Goal: Task Accomplishment & Management: Complete application form

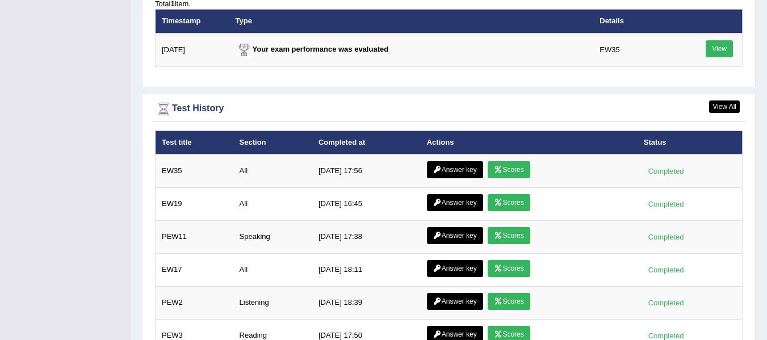
scroll to position [1509, 0]
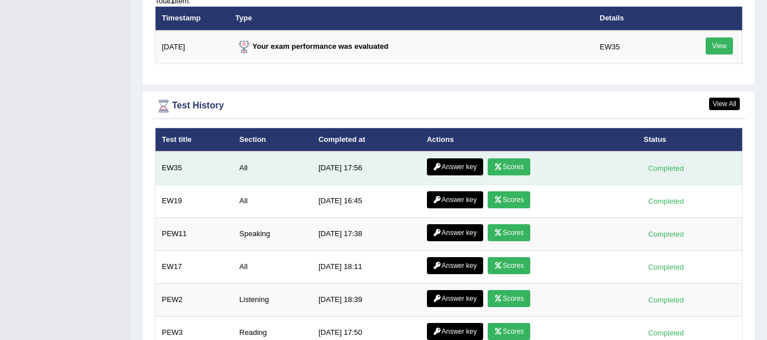
click at [467, 158] on link "Answer key" at bounding box center [455, 166] width 56 height 17
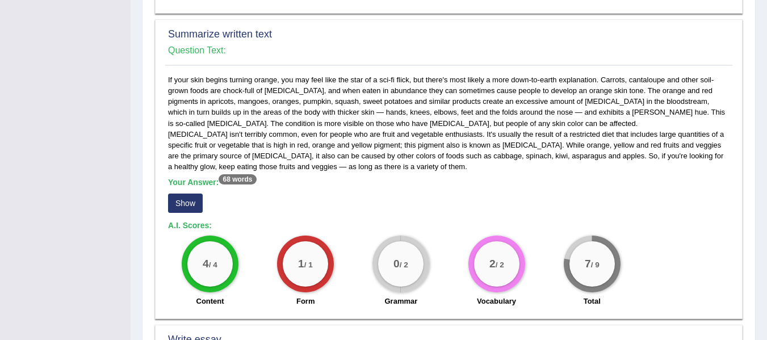
scroll to position [515, 0]
click at [190, 206] on button "Show" at bounding box center [185, 202] width 35 height 19
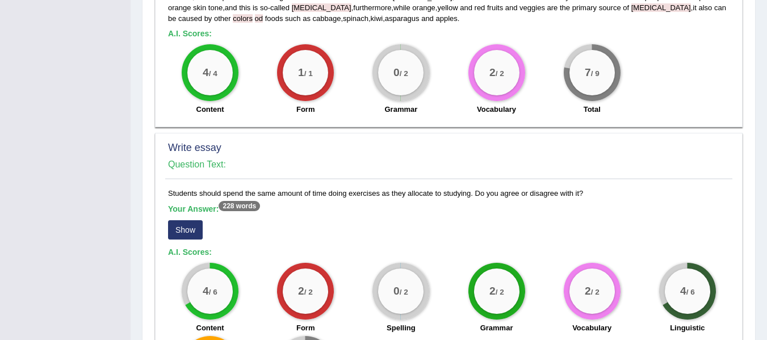
scroll to position [848, 0]
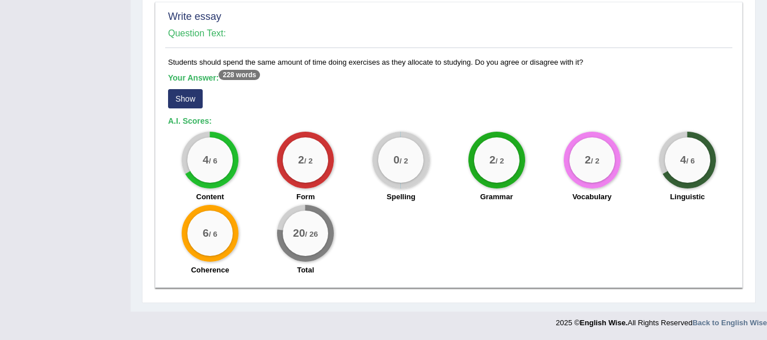
click at [193, 95] on button "Show" at bounding box center [185, 98] width 35 height 19
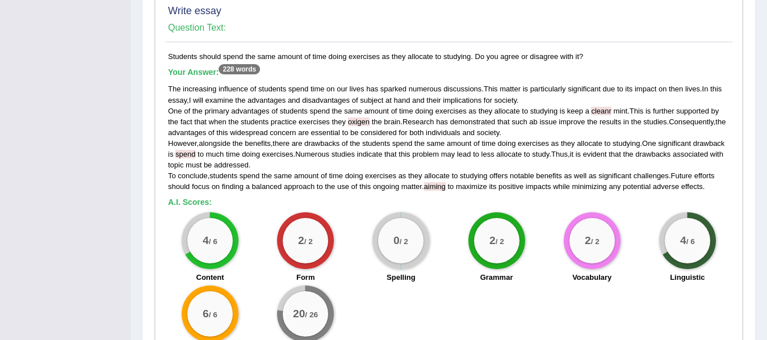
scroll to position [853, 0]
click at [691, 237] on div "4 / 6" at bounding box center [687, 241] width 45 height 45
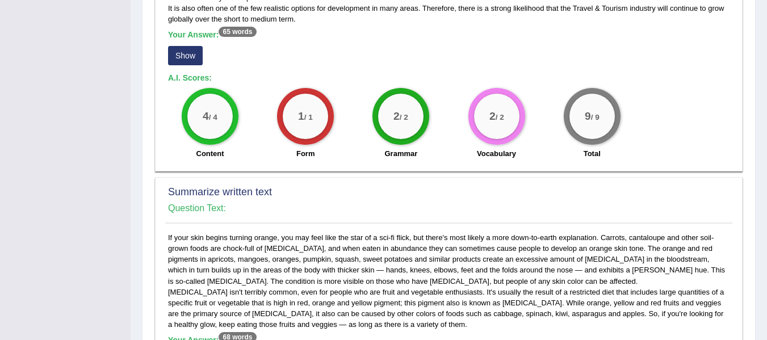
scroll to position [0, 0]
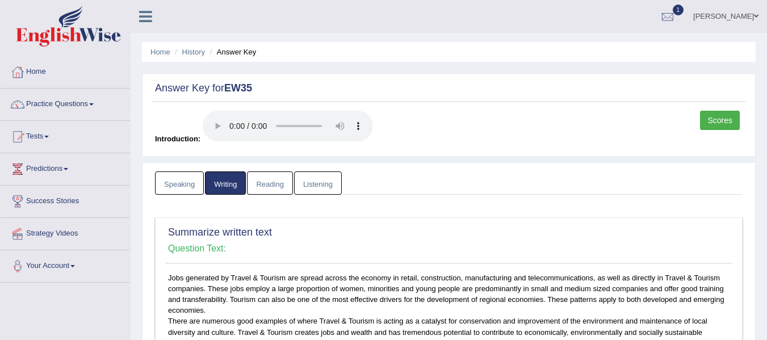
click at [190, 186] on link "Speaking" at bounding box center [179, 182] width 49 height 23
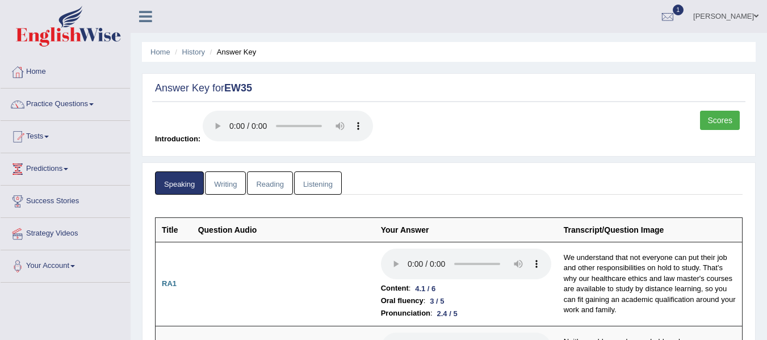
click at [271, 186] on link "Reading" at bounding box center [269, 182] width 45 height 23
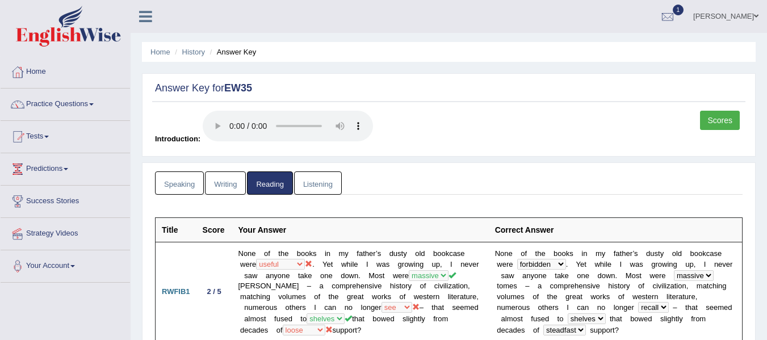
click at [324, 182] on link "Listening" at bounding box center [318, 182] width 48 height 23
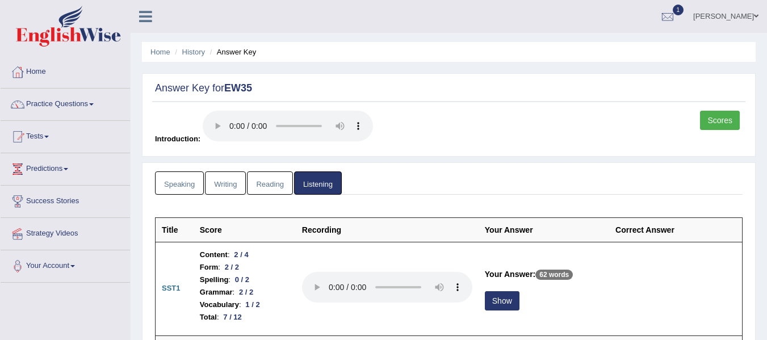
scroll to position [93, 0]
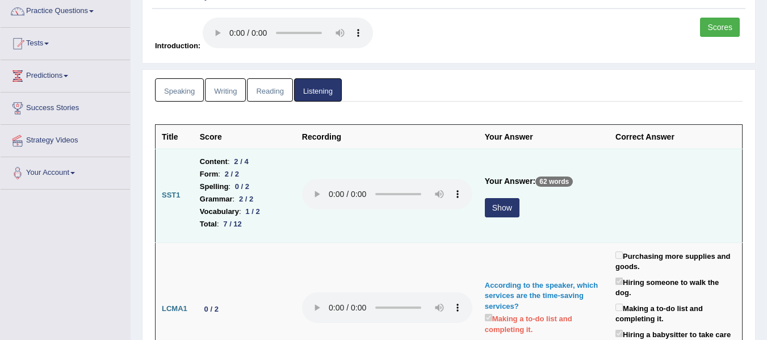
click at [504, 214] on button "Show" at bounding box center [502, 207] width 35 height 19
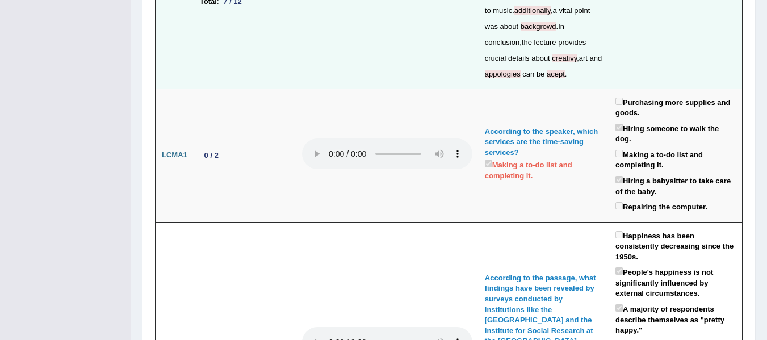
scroll to position [0, 0]
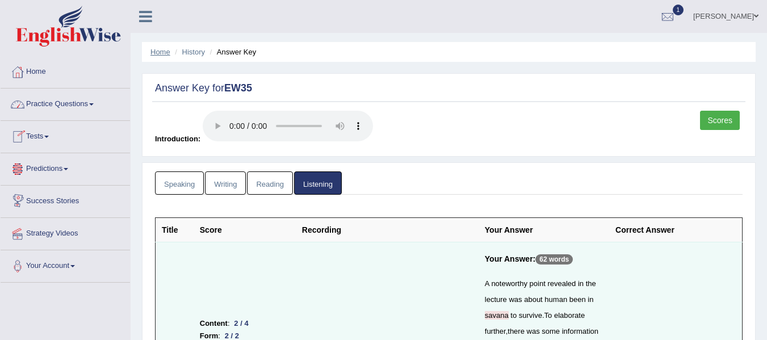
click at [154, 52] on link "Home" at bounding box center [160, 52] width 20 height 9
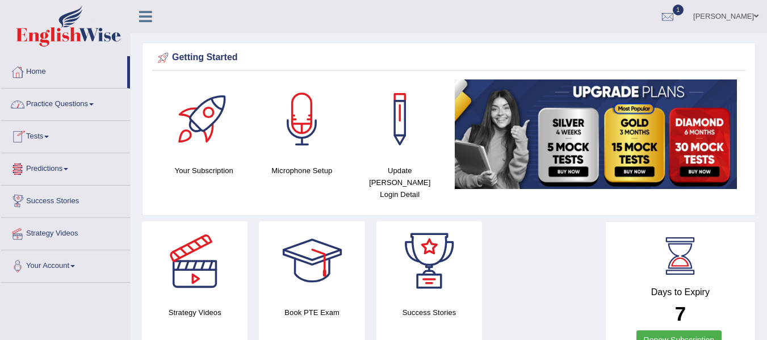
click at [83, 106] on link "Practice Questions" at bounding box center [65, 103] width 129 height 28
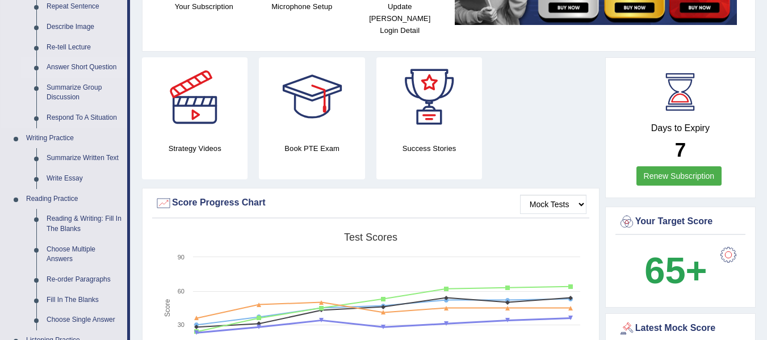
scroll to position [164, 0]
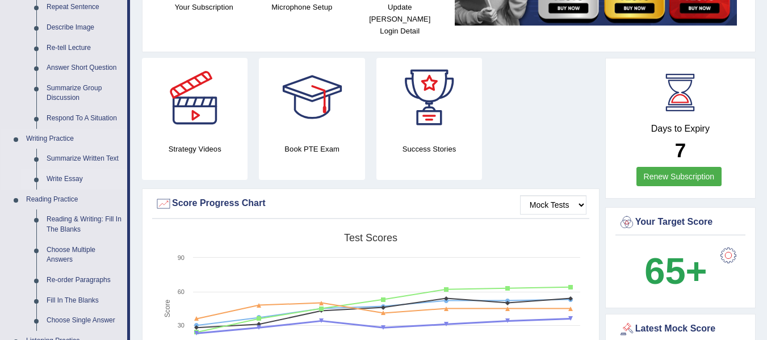
click at [66, 179] on link "Write Essay" at bounding box center [84, 179] width 86 height 20
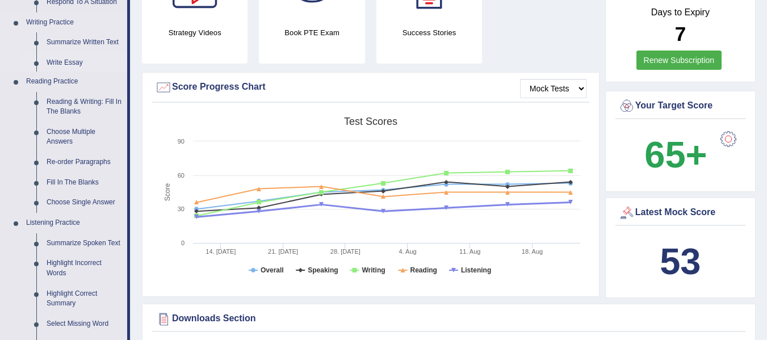
scroll to position [767, 0]
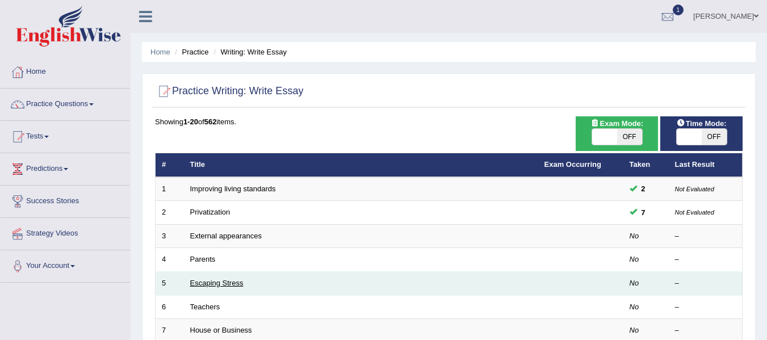
click at [224, 286] on link "Escaping Stress" at bounding box center [216, 283] width 53 height 9
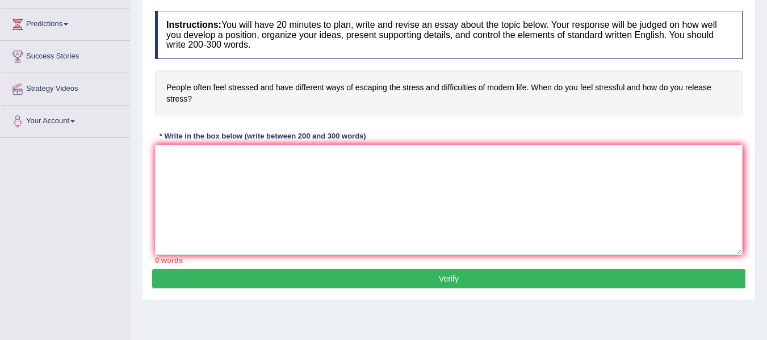
scroll to position [143, 0]
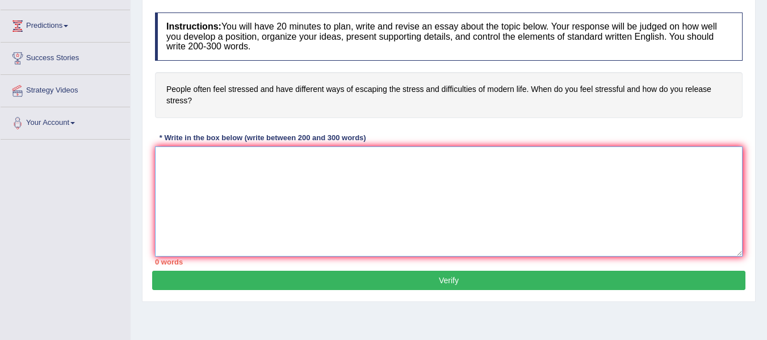
click at [210, 157] on textarea at bounding box center [449, 202] width 588 height 110
click at [285, 160] on textarea "The increase inflence of the T has" at bounding box center [449, 202] width 588 height 110
click at [327, 162] on textarea "The increase influence of the T on our lives" at bounding box center [449, 202] width 588 height 110
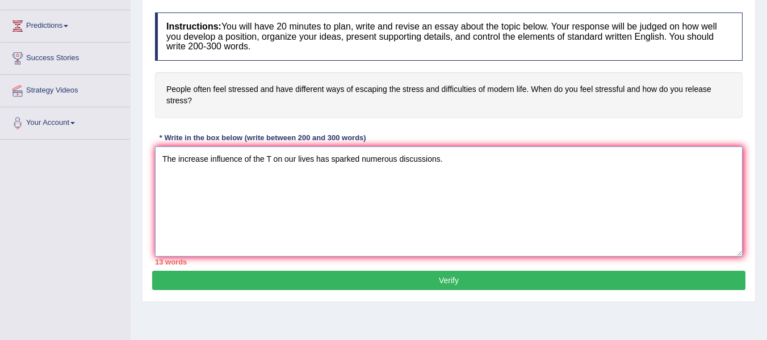
click at [467, 164] on textarea "The increase influence of the T on our lives has sparked numerous discussions." at bounding box center [449, 202] width 588 height 110
click at [208, 160] on textarea "The increase influence of the T on our lives has sparked numerous discussions. …" at bounding box center [449, 202] width 588 height 110
click at [494, 162] on textarea "The increasing influence of the T on our lives has sparked numerous discussions…" at bounding box center [449, 202] width 588 height 110
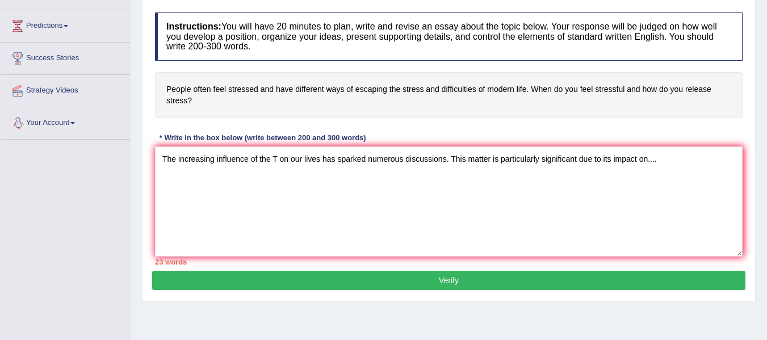
click at [125, 175] on div "Toggle navigation Home Practice Questions Speaking Practice Read Aloud Repeat S…" at bounding box center [383, 152] width 767 height 591
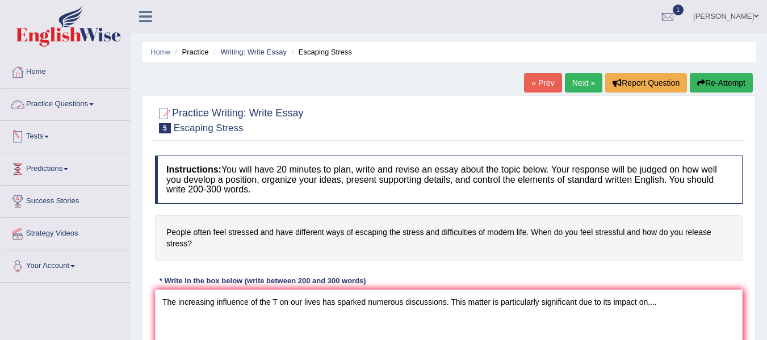
click at [96, 102] on link "Practice Questions" at bounding box center [65, 103] width 129 height 28
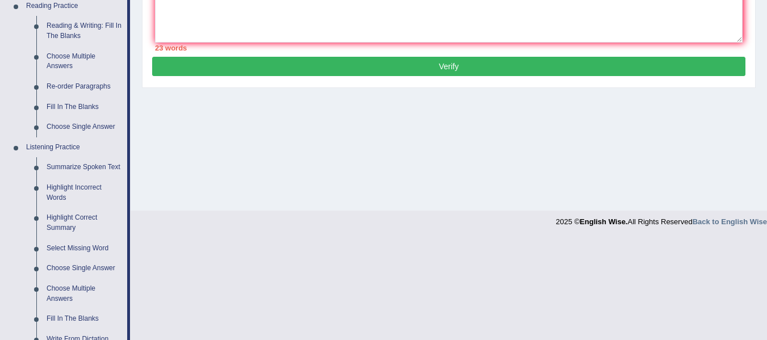
scroll to position [358, 0]
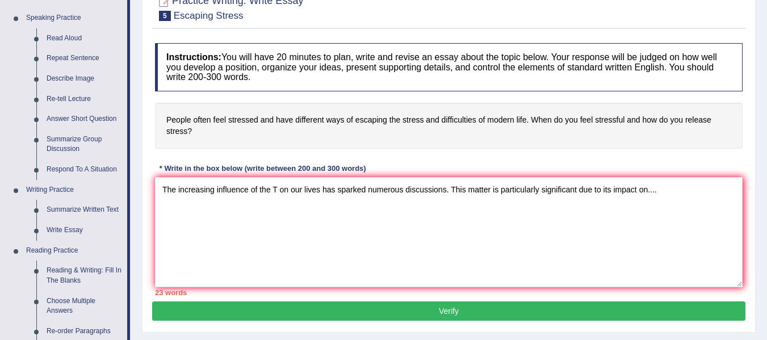
scroll to position [112, 0]
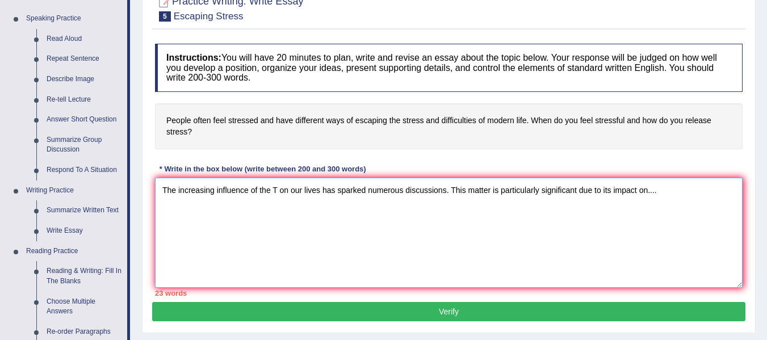
click at [366, 200] on textarea "The increasing influence of the T on our lives has sparked numerous discussions…" at bounding box center [449, 233] width 588 height 110
type textarea "The increasing influence of the T on our lives has sparkedz numerous discussion…"
click at [131, 204] on div "Home Practice Writing: Write Essay Escaping Stress « Prev Next » Report Questio…" at bounding box center [449, 172] width 637 height 568
drag, startPoint x: 674, startPoint y: 191, endPoint x: 0, endPoint y: 206, distance: 674.2
click at [0, 206] on div "Toggle navigation Home Practice Questions Speaking Practice Read Aloud Repeat S…" at bounding box center [383, 183] width 767 height 591
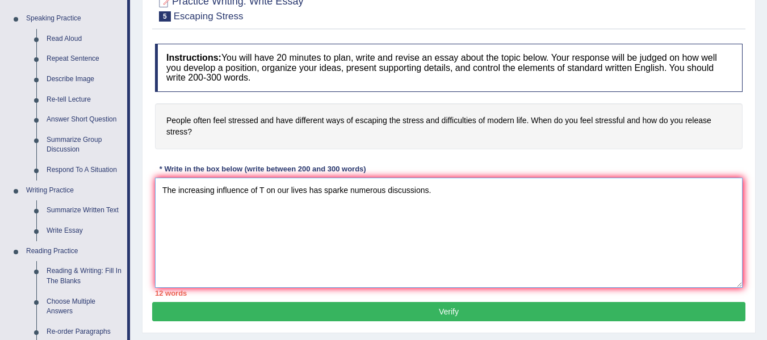
type textarea "The increasing influence of T on our lives has sparked numerous discussions."
click at [448, 191] on textarea "The increasing influence of T on our lives has sparked numerous discussions." at bounding box center [449, 233] width 588 height 110
drag, startPoint x: 448, startPoint y: 191, endPoint x: 0, endPoint y: 232, distance: 450.0
click at [0, 232] on div "Toggle navigation Home Practice Questions Speaking Practice Read Aloud Repeat S…" at bounding box center [383, 183] width 767 height 591
click at [400, 188] on textarea "The increasing influence of T on our lives has sparked numerous dicussions." at bounding box center [449, 233] width 588 height 110
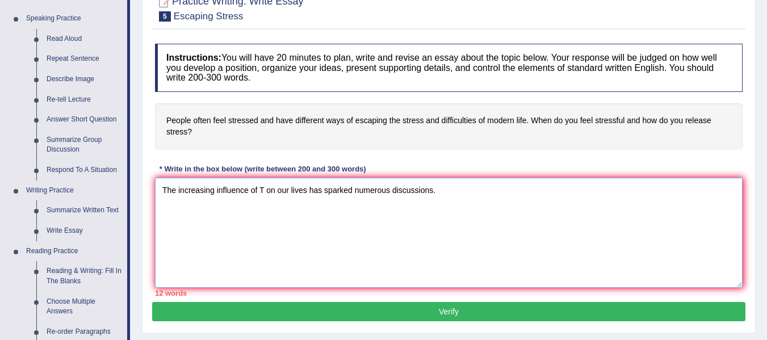
click at [459, 188] on textarea "The increasing influence of T on our lives has sparked numerous discussions." at bounding box center [449, 233] width 588 height 110
click at [447, 190] on textarea "The increasing influence of T on our lives has sparked numerous discussions. Th…" at bounding box center [449, 233] width 588 height 110
click at [569, 194] on textarea "The increasing influence of T on our lives has sparked numerous discussions. Th…" at bounding box center [449, 233] width 588 height 110
type textarea "The increasing influence of T on our lives has sparked numerous discussions. Th…"
drag, startPoint x: 659, startPoint y: 195, endPoint x: 124, endPoint y: 271, distance: 539.8
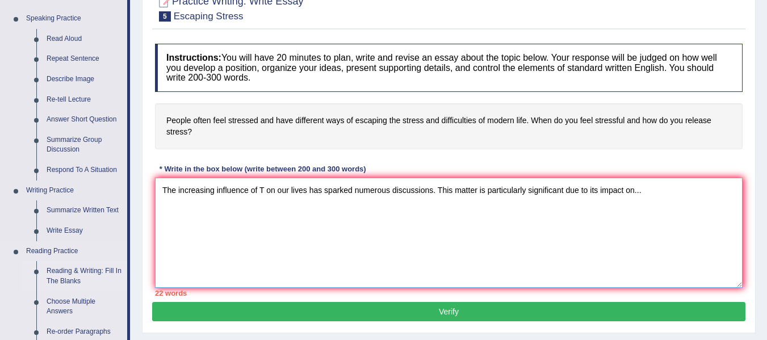
click at [124, 271] on div "Toggle navigation Home Practice Questions Speaking Practice Read Aloud Repeat S…" at bounding box center [383, 183] width 767 height 591
click at [451, 189] on textarea "The increasing influence of T on our lives has sparked numerous discussions." at bounding box center [449, 233] width 588 height 110
type textarea "The increasing influence of T on our lives has sparked numerous discussions. Th…"
